Goal: Task Accomplishment & Management: Manage account settings

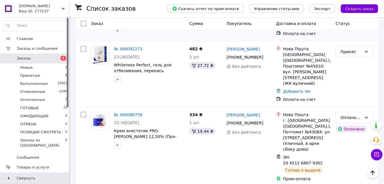
scroll to position [262, 0]
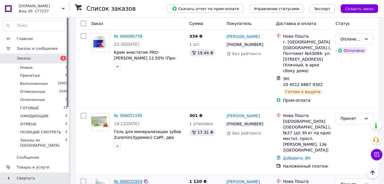
click at [127, 180] on link "№ 366035954" at bounding box center [128, 182] width 29 height 5
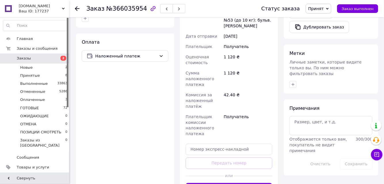
scroll to position [236, 0]
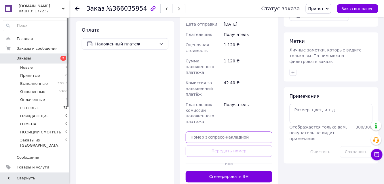
paste input "20451269193826"
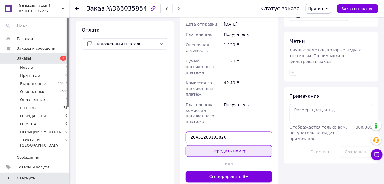
type input "20451269193826"
click at [234, 146] on button "Передать номер" at bounding box center [229, 152] width 87 height 12
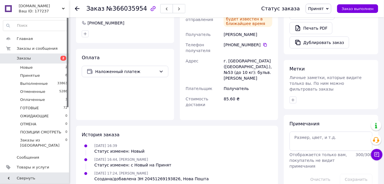
click at [77, 9] on use at bounding box center [77, 8] width 5 height 5
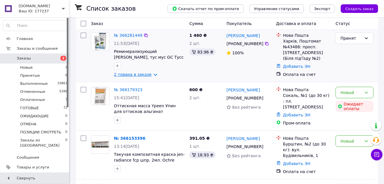
scroll to position [157, 0]
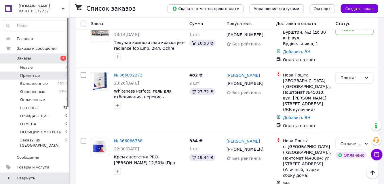
click at [39, 78] on li "Принятые 8" at bounding box center [35, 76] width 71 height 8
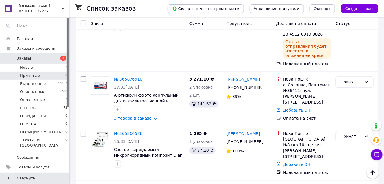
scroll to position [352, 0]
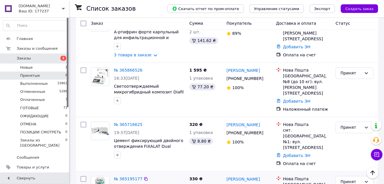
drag, startPoint x: 113, startPoint y: 155, endPoint x: 143, endPoint y: 154, distance: 30.0
copy span "Очиститель языка"
drag, startPoint x: 261, startPoint y: 125, endPoint x: 239, endPoint y: 126, distance: 21.9
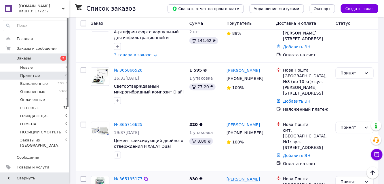
click at [239, 176] on div "[PERSON_NAME]" at bounding box center [249, 179] width 46 height 7
copy link "[PERSON_NAME]"
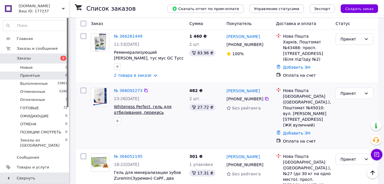
scroll to position [37, 0]
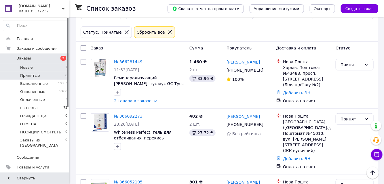
click at [46, 67] on li "Новые 2" at bounding box center [35, 68] width 71 height 8
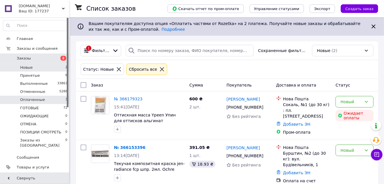
click at [32, 100] on span "Оплаченные" at bounding box center [32, 99] width 25 height 5
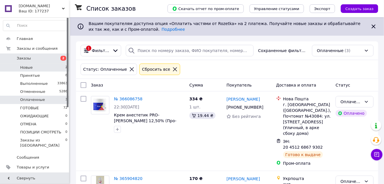
click at [30, 67] on span "Новые" at bounding box center [26, 67] width 13 height 5
